Goal: Task Accomplishment & Management: Use online tool/utility

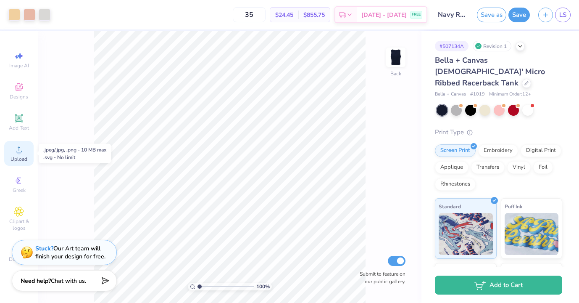
click at [15, 151] on icon at bounding box center [19, 149] width 10 height 10
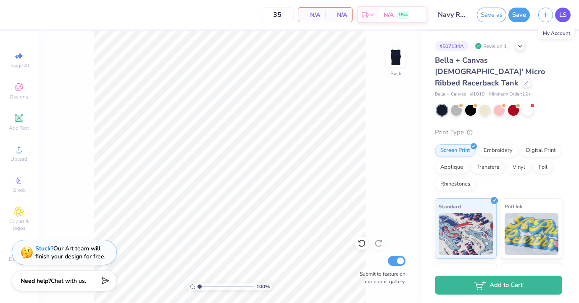
click at [563, 19] on span "LS" at bounding box center [562, 15] width 7 height 10
click at [14, 159] on span "Upload" at bounding box center [19, 158] width 17 height 7
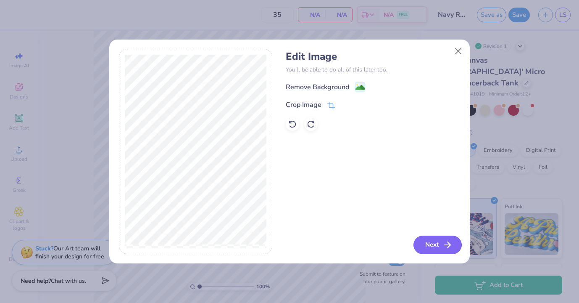
click at [432, 248] on button "Next" at bounding box center [437, 244] width 48 height 18
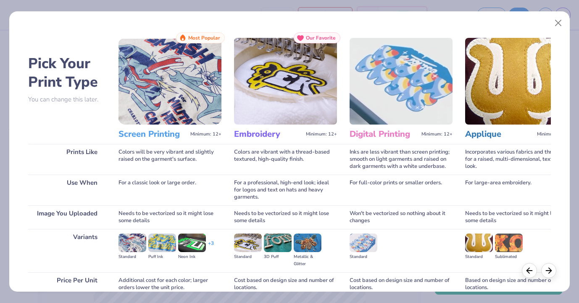
scroll to position [74, 0]
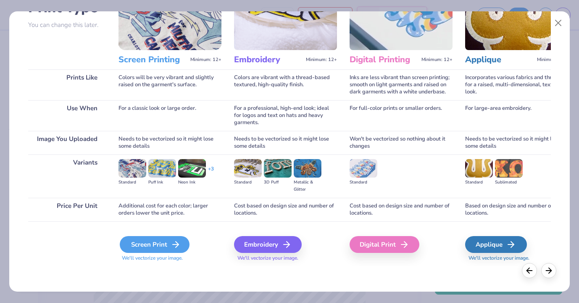
click at [153, 242] on div "Screen Print" at bounding box center [155, 244] width 70 height 17
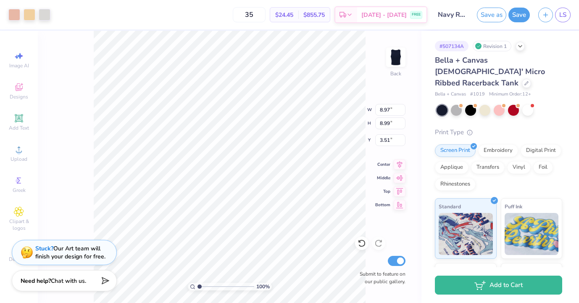
type input "3.00"
type input "3.01"
type input "2.11"
type input "2.02"
click at [520, 14] on button "Save" at bounding box center [518, 13] width 21 height 15
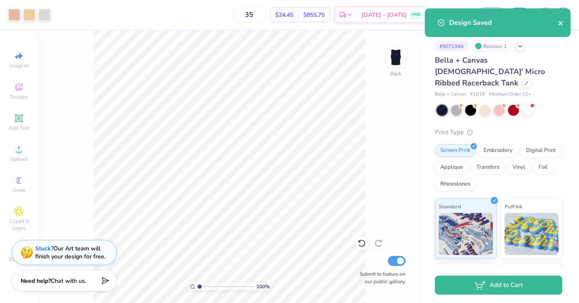
click at [559, 24] on icon "close" at bounding box center [560, 23] width 4 height 4
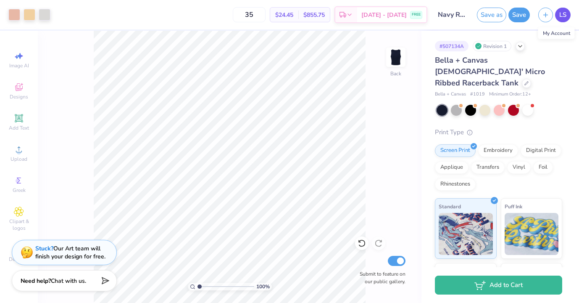
click at [564, 16] on span "LS" at bounding box center [562, 15] width 7 height 10
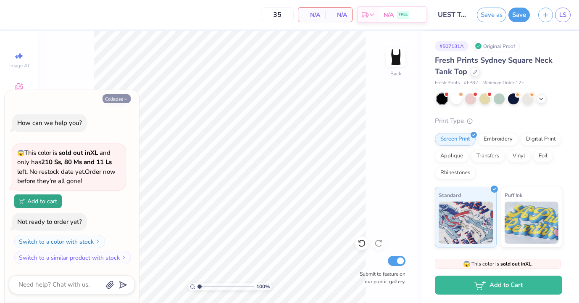
click at [113, 100] on button "Collapse" at bounding box center [117, 98] width 28 height 9
type textarea "x"
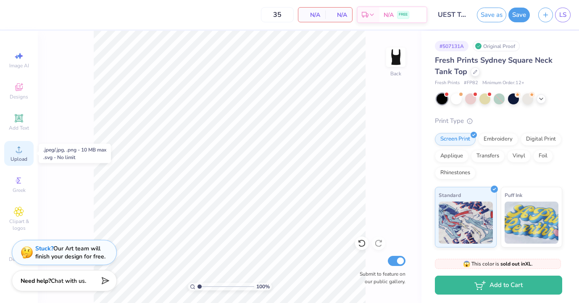
click at [18, 154] on circle at bounding box center [18, 152] width 5 height 5
click at [21, 89] on icon at bounding box center [19, 87] width 7 height 5
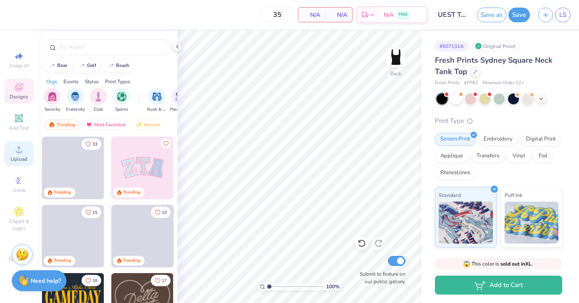
click at [17, 154] on icon at bounding box center [19, 149] width 10 height 10
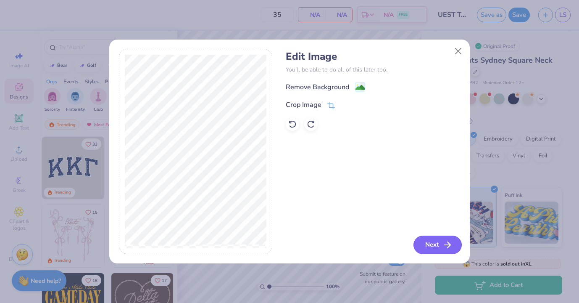
click at [428, 245] on button "Next" at bounding box center [437, 244] width 48 height 18
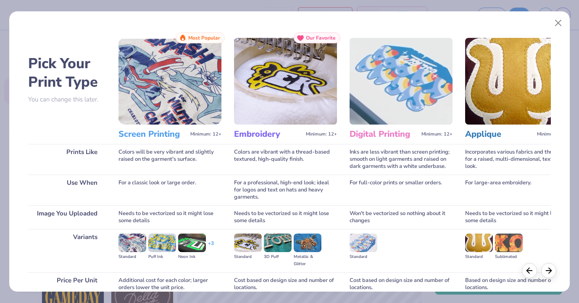
scroll to position [74, 0]
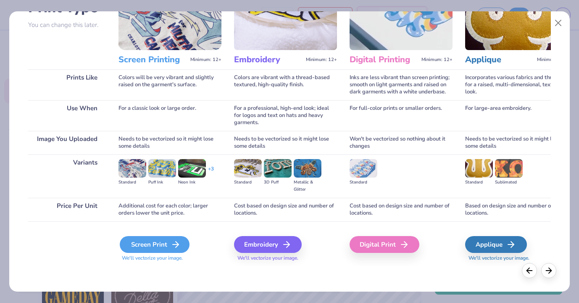
click at [142, 243] on div "Screen Print" at bounding box center [155, 244] width 70 height 17
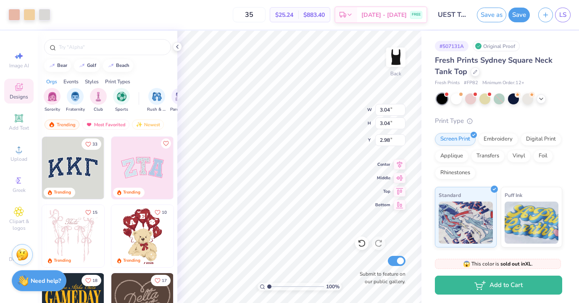
type input "3.04"
type input "2.97"
type input "2.98"
type input "3.00"
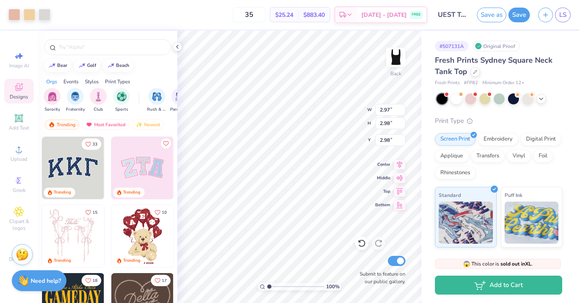
type input "3.00"
type input "1.05"
click at [518, 12] on button "Save" at bounding box center [518, 13] width 21 height 15
click at [564, 12] on span "LS" at bounding box center [562, 15] width 7 height 10
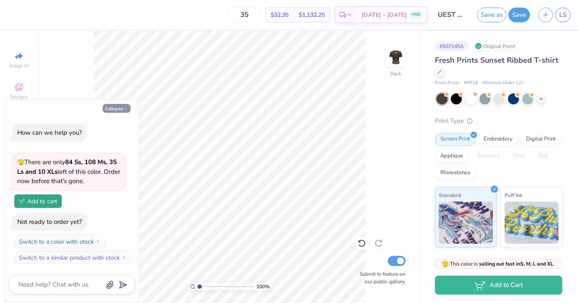
click at [117, 108] on button "Collapse" at bounding box center [117, 108] width 28 height 9
type textarea "x"
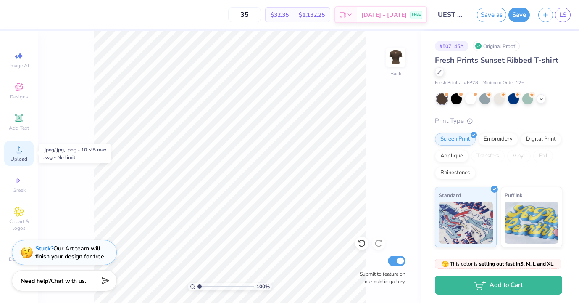
click at [17, 151] on circle at bounding box center [18, 152] width 5 height 5
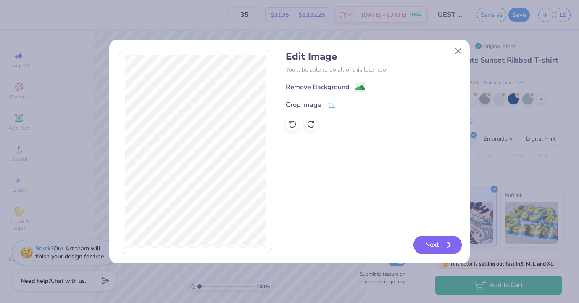
click at [432, 247] on button "Next" at bounding box center [437, 244] width 48 height 18
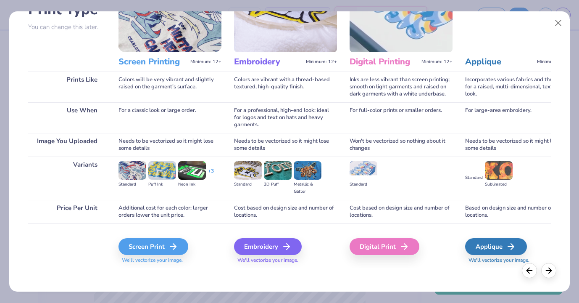
scroll to position [74, 0]
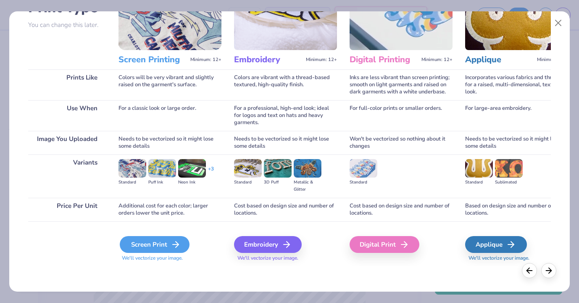
click at [166, 239] on div "Screen Print" at bounding box center [155, 244] width 70 height 17
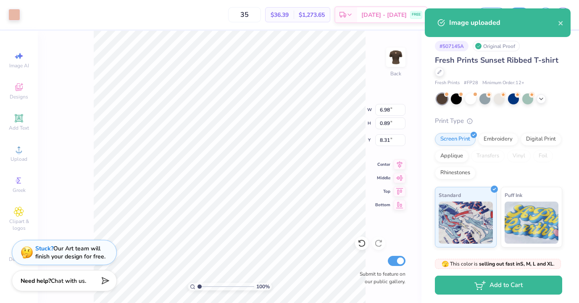
type input "4.57"
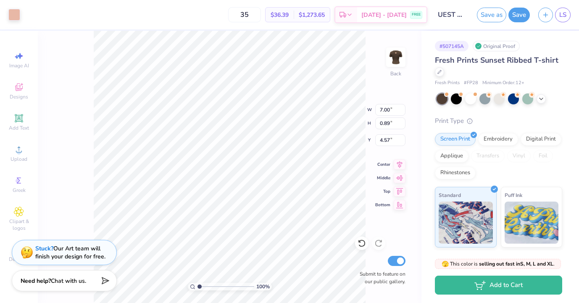
type input "7.00"
type input "4.53"
click at [397, 54] on img at bounding box center [396, 57] width 34 height 34
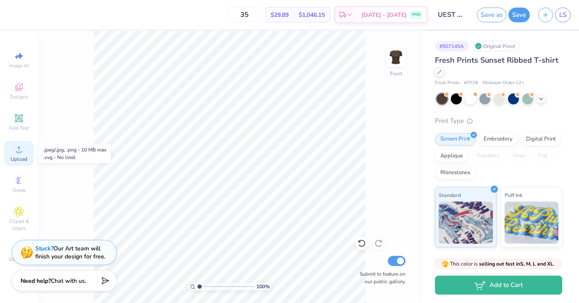
click at [20, 148] on icon at bounding box center [19, 149] width 10 height 10
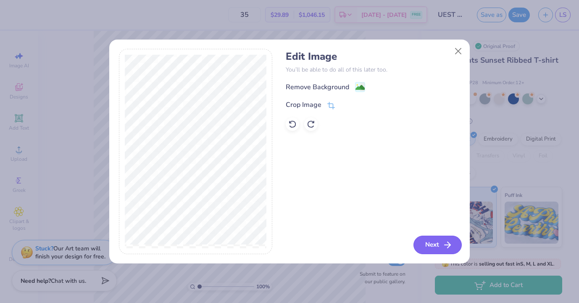
click at [434, 248] on button "Next" at bounding box center [437, 244] width 48 height 18
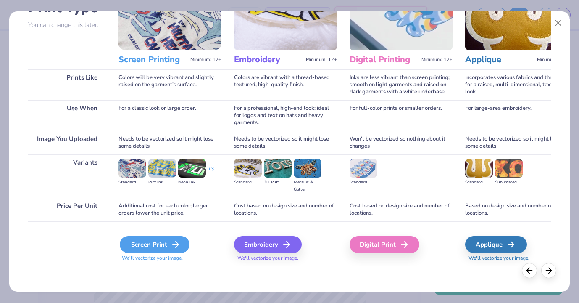
click at [152, 245] on div "Screen Print" at bounding box center [155, 244] width 70 height 17
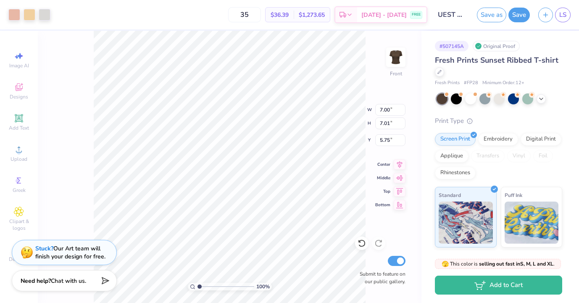
type input "2.99"
type input "3.00"
type input "2.35"
type input "2.36"
click at [522, 17] on button "Save" at bounding box center [518, 13] width 21 height 15
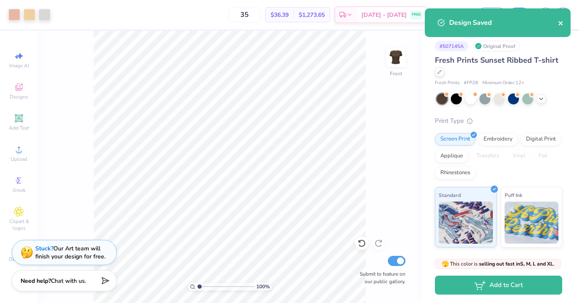
click at [562, 24] on icon "close" at bounding box center [561, 23] width 6 height 7
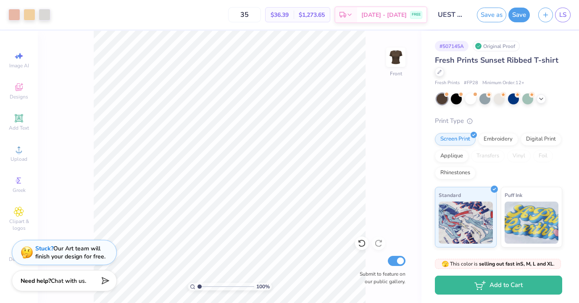
click at [567, 13] on div "Art colors 35 $36.39 Per Item $1,273.65 Total Est. Delivery [DATE] - [DATE] FRE…" at bounding box center [289, 151] width 579 height 303
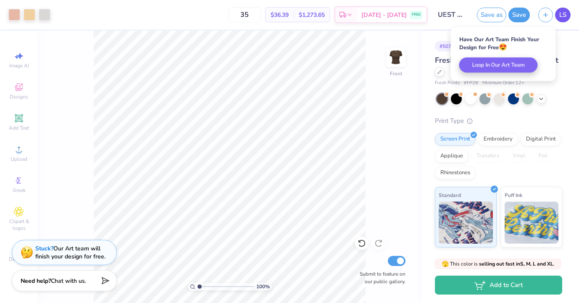
click at [561, 14] on span "LS" at bounding box center [562, 15] width 7 height 10
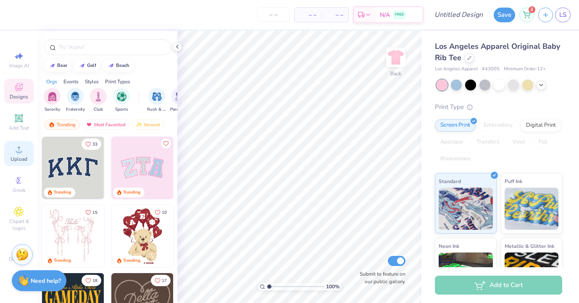
click at [21, 158] on span "Upload" at bounding box center [19, 158] width 17 height 7
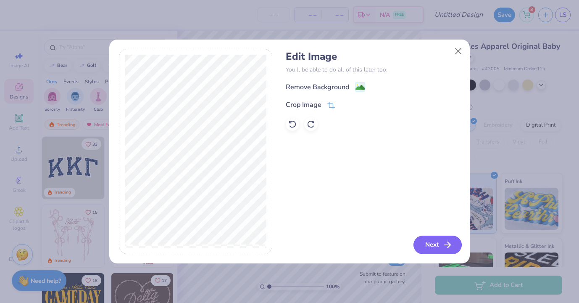
click at [432, 246] on button "Next" at bounding box center [437, 244] width 48 height 18
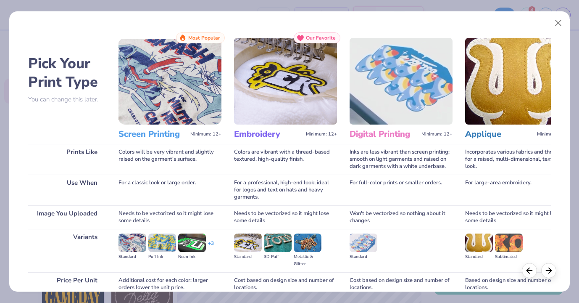
scroll to position [74, 0]
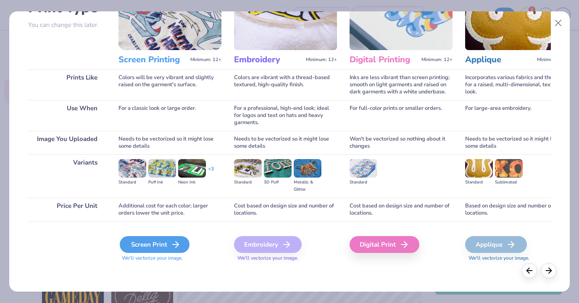
click at [171, 239] on icon at bounding box center [176, 244] width 10 height 10
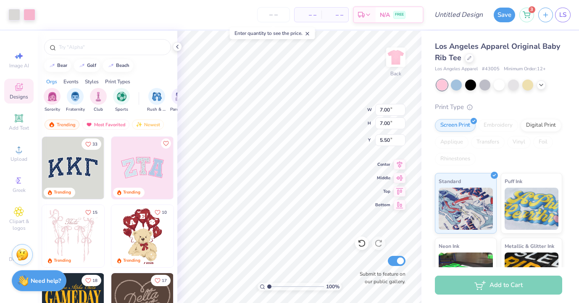
type input "3.03"
type input "3.01"
type input "3.00"
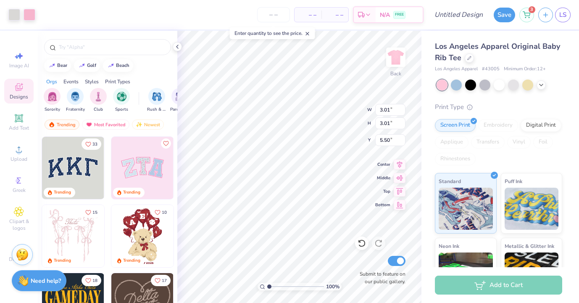
type input "3.00"
type input "3.39"
type input "3.66"
click at [454, 17] on input "Design Title" at bounding box center [468, 14] width 41 height 17
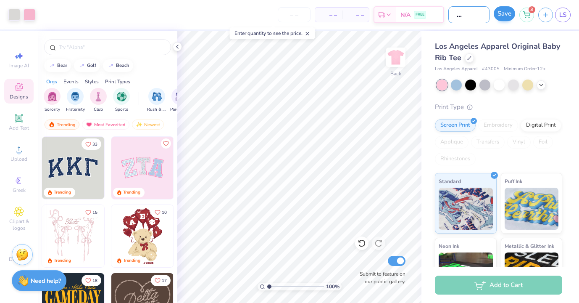
type input "UEST Pink Tee"
click at [507, 14] on button "Save" at bounding box center [504, 13] width 21 height 15
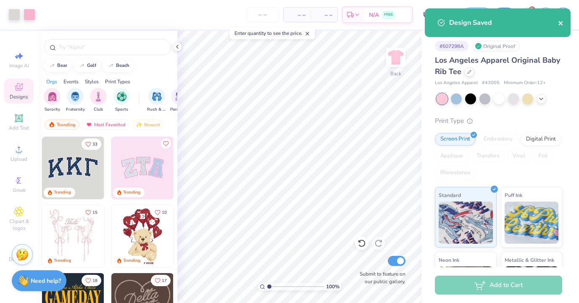
click at [559, 23] on icon "close" at bounding box center [561, 23] width 6 height 7
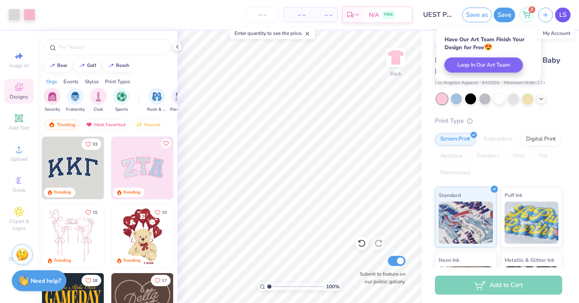
click at [563, 18] on span "LS" at bounding box center [562, 15] width 7 height 10
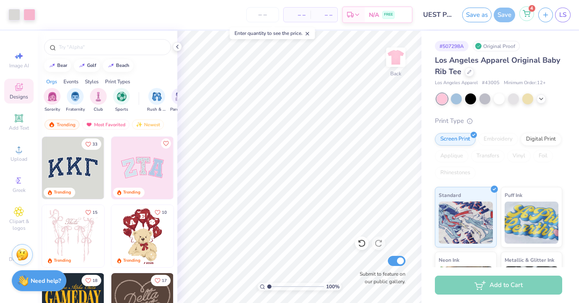
click at [526, 17] on div "4" at bounding box center [526, 13] width 15 height 15
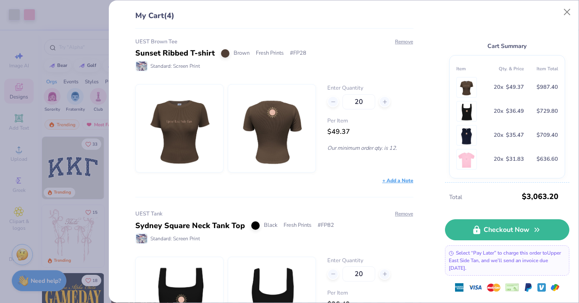
scroll to position [3, 0]
click at [385, 102] on icon at bounding box center [385, 102] width 6 height 6
click at [385, 103] on icon at bounding box center [385, 102] width 6 height 6
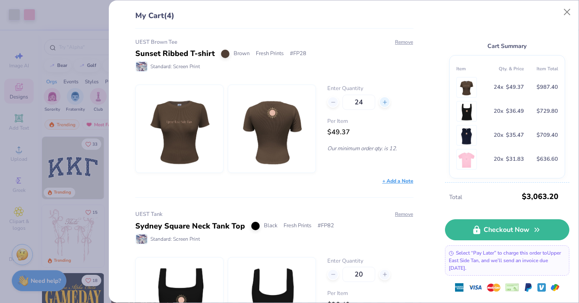
click at [385, 103] on icon at bounding box center [385, 102] width 6 height 6
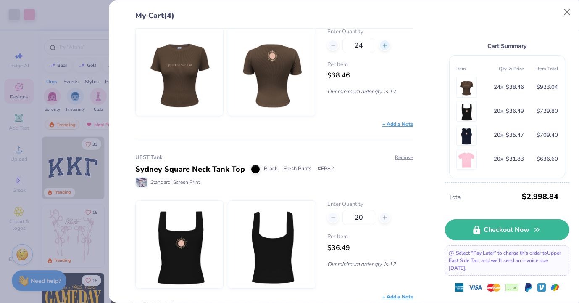
scroll to position [59, 0]
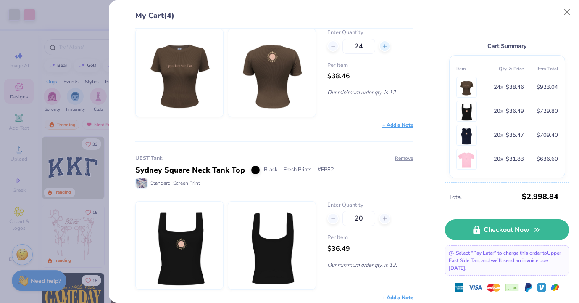
click at [384, 47] on icon at bounding box center [385, 46] width 6 height 6
type input "25"
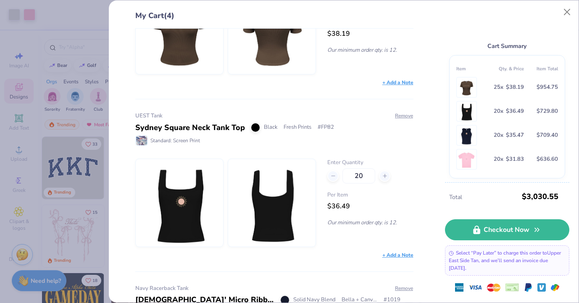
scroll to position [122, 0]
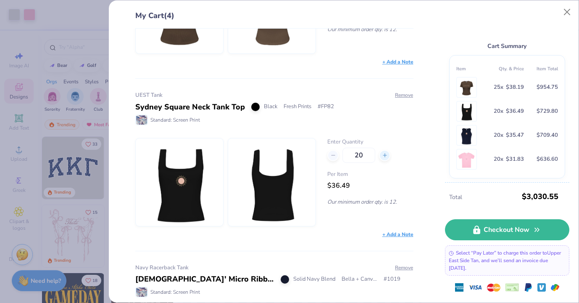
click at [383, 160] on div at bounding box center [384, 155] width 11 height 11
click at [384, 155] on line at bounding box center [384, 155] width 3 height 0
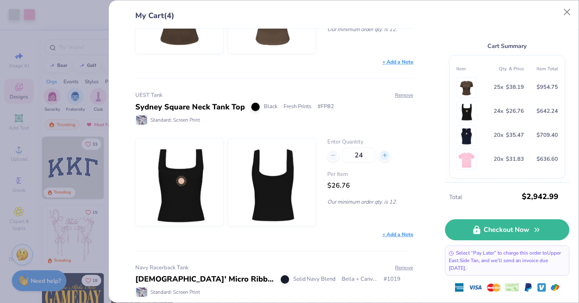
type input "25"
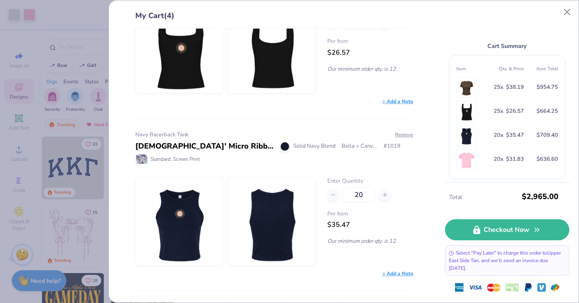
scroll to position [284, 0]
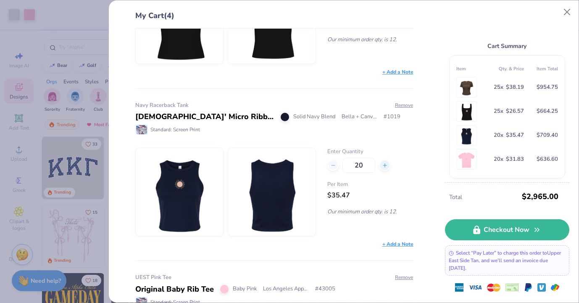
click at [384, 168] on div at bounding box center [384, 164] width 11 height 11
click at [384, 168] on icon at bounding box center [385, 165] width 6 height 6
click at [384, 167] on icon at bounding box center [385, 165] width 6 height 6
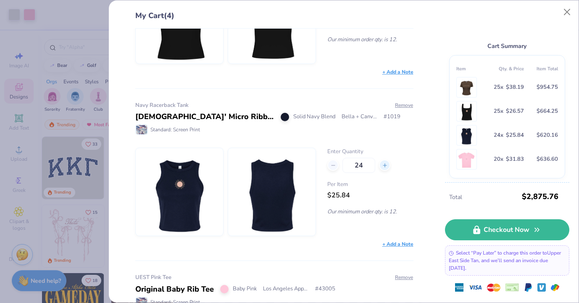
click at [384, 167] on icon at bounding box center [385, 165] width 6 height 6
type input "25"
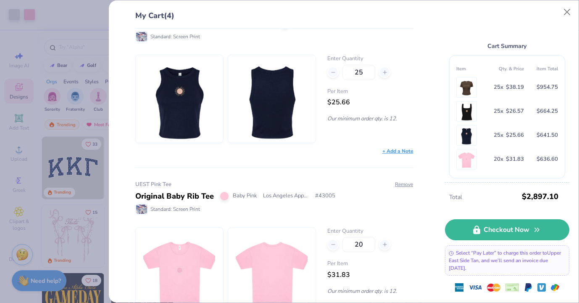
scroll to position [410, 0]
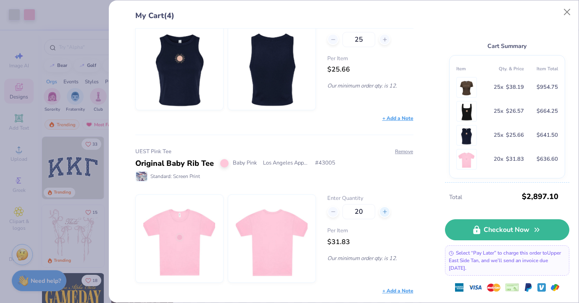
click at [387, 211] on line at bounding box center [384, 211] width 3 height 0
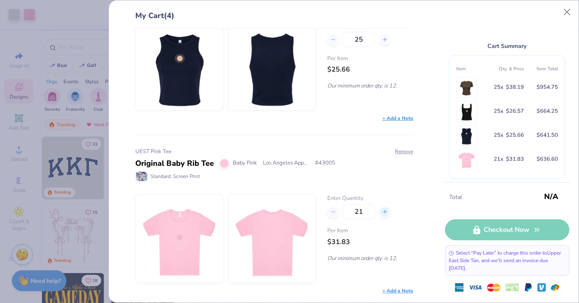
click at [387, 211] on line at bounding box center [384, 211] width 3 height 0
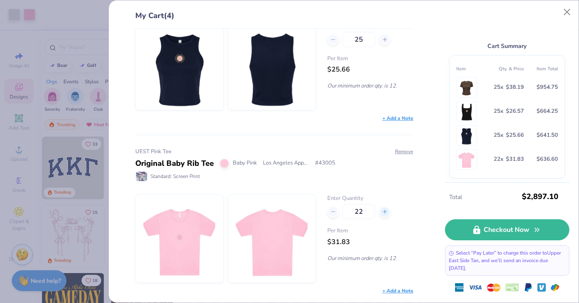
type input "21"
click at [387, 211] on line at bounding box center [384, 211] width 3 height 0
type input "22"
click at [387, 211] on line at bounding box center [384, 211] width 3 height 0
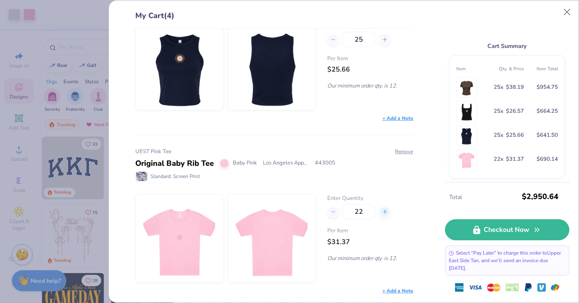
type input "22"
type input "23"
click at [387, 211] on line at bounding box center [384, 211] width 3 height 0
type input "24"
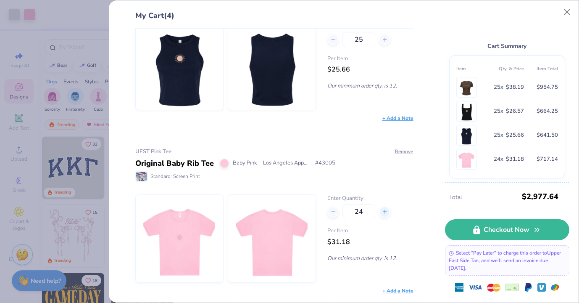
type input "24"
click at [387, 212] on icon at bounding box center [385, 211] width 6 height 6
type input "25"
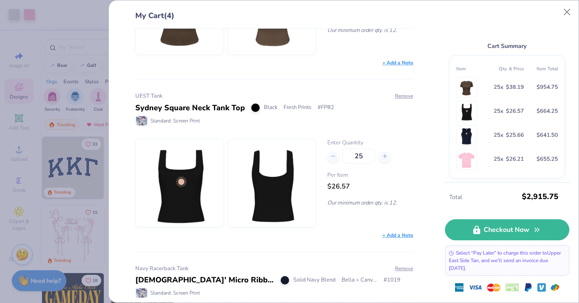
scroll to position [0, 0]
